Goal: Information Seeking & Learning: Learn about a topic

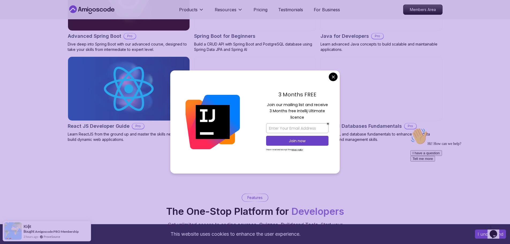
scroll to position [615, 0]
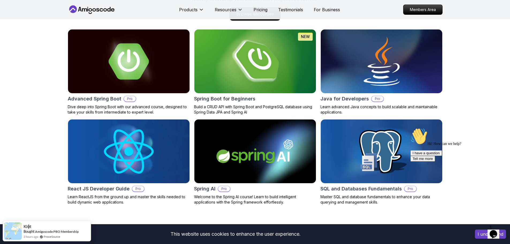
scroll to position [482, 0]
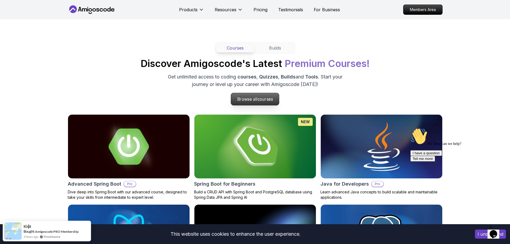
click at [257, 98] on span "courses" at bounding box center [265, 99] width 16 height 5
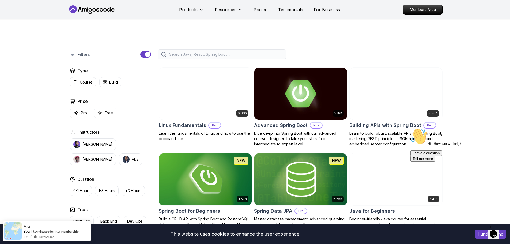
scroll to position [107, 0]
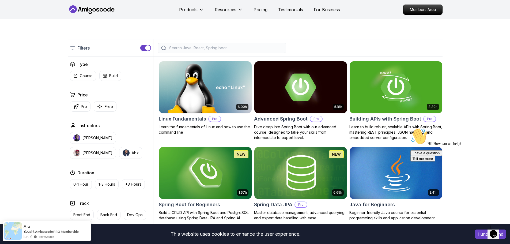
click at [170, 48] on input "search" at bounding box center [225, 47] width 115 height 5
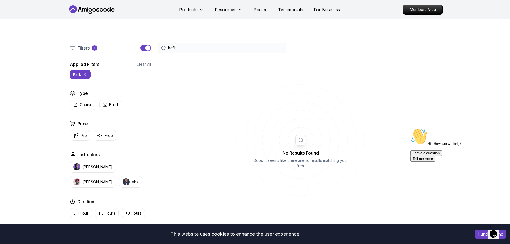
type input "[PERSON_NAME]"
